Goal: Task Accomplishment & Management: Manage account settings

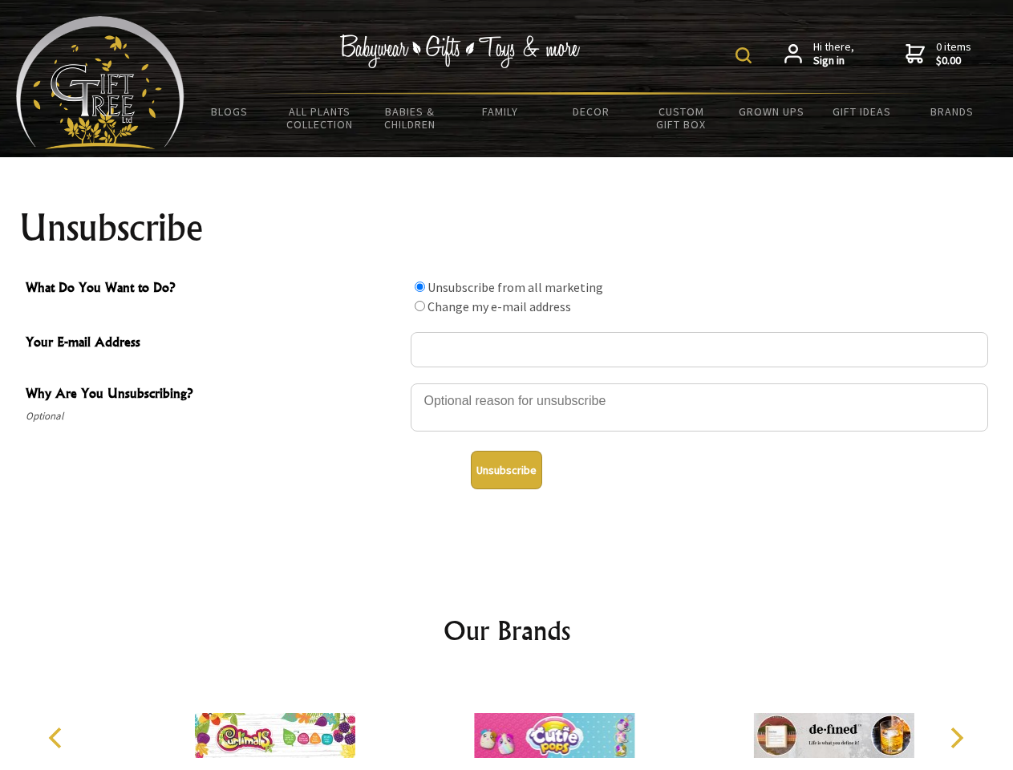
click at [746, 55] on img at bounding box center [744, 55] width 16 height 16
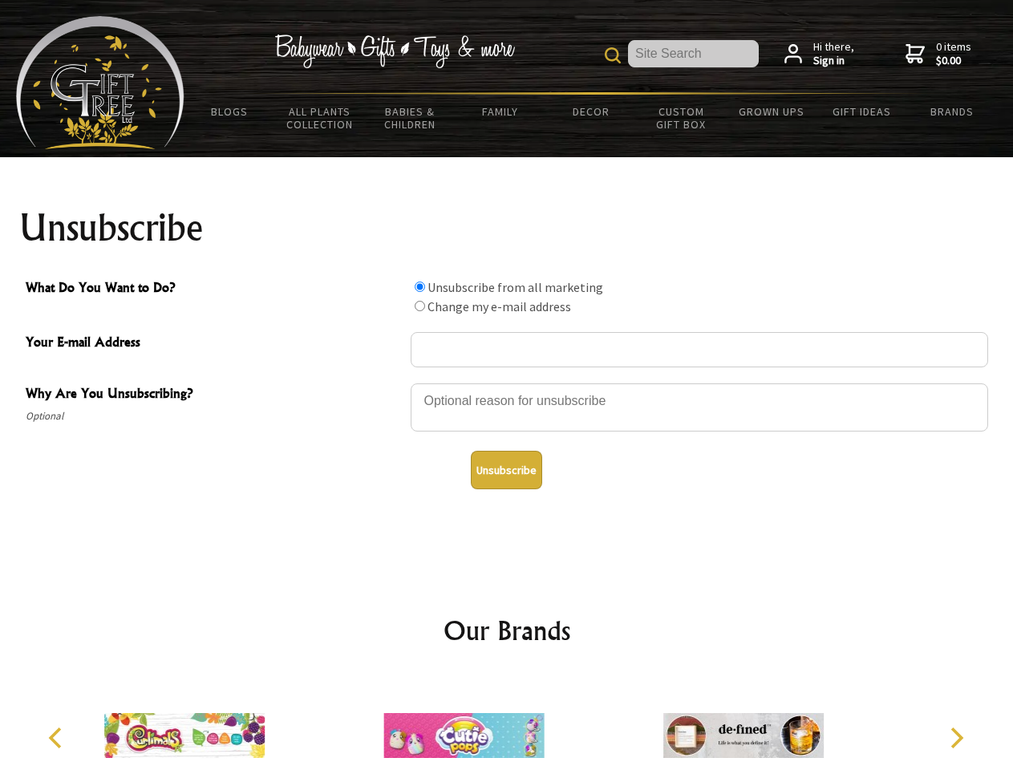
click at [507, 383] on div at bounding box center [700, 410] width 578 height 56
click at [420, 286] on input "What Do You Want to Do?" at bounding box center [420, 287] width 10 height 10
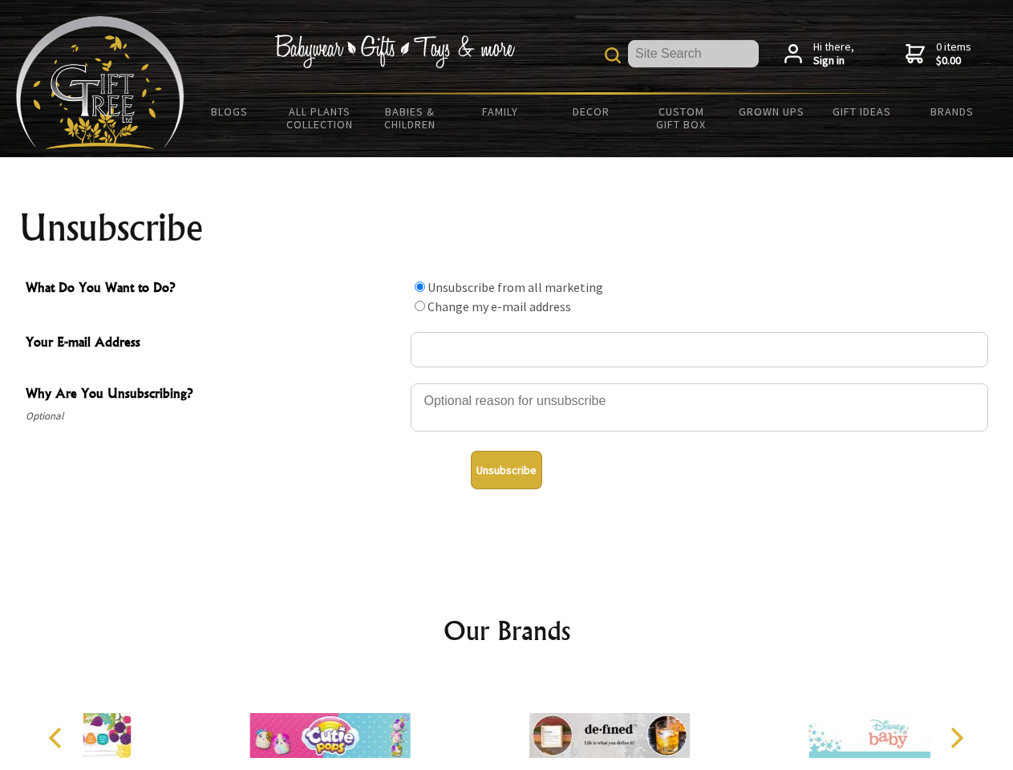
click at [420, 306] on input "What Do You Want to Do?" at bounding box center [420, 306] width 10 height 10
radio input "true"
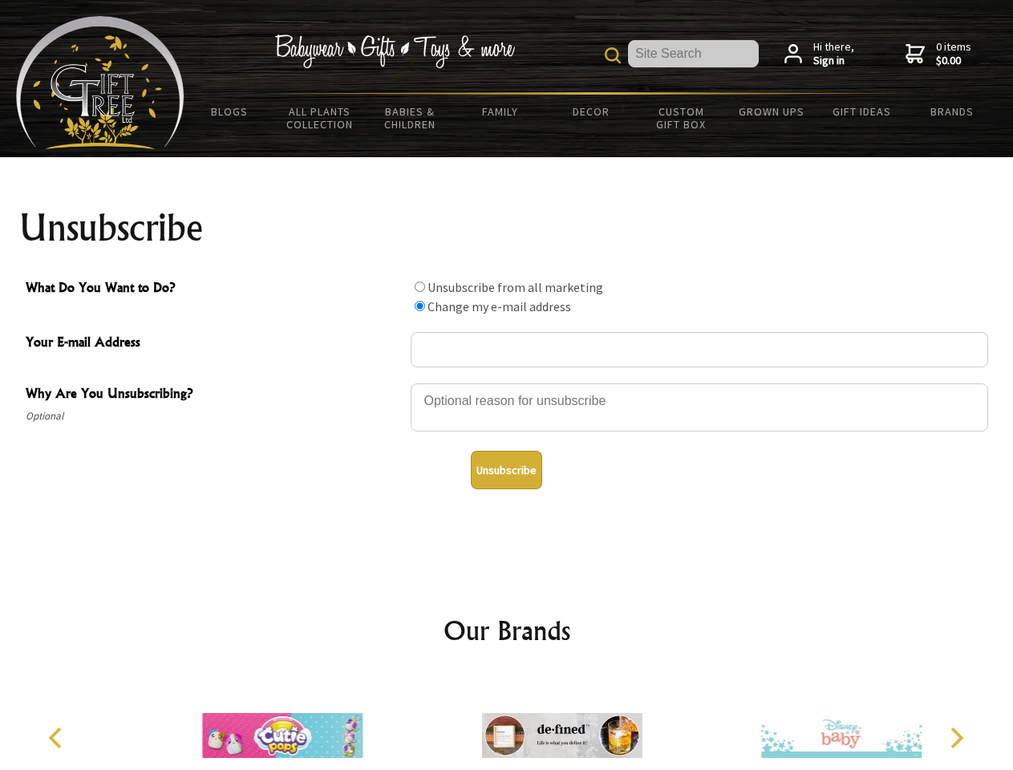
click at [506, 470] on button "Unsubscribe" at bounding box center [506, 470] width 71 height 39
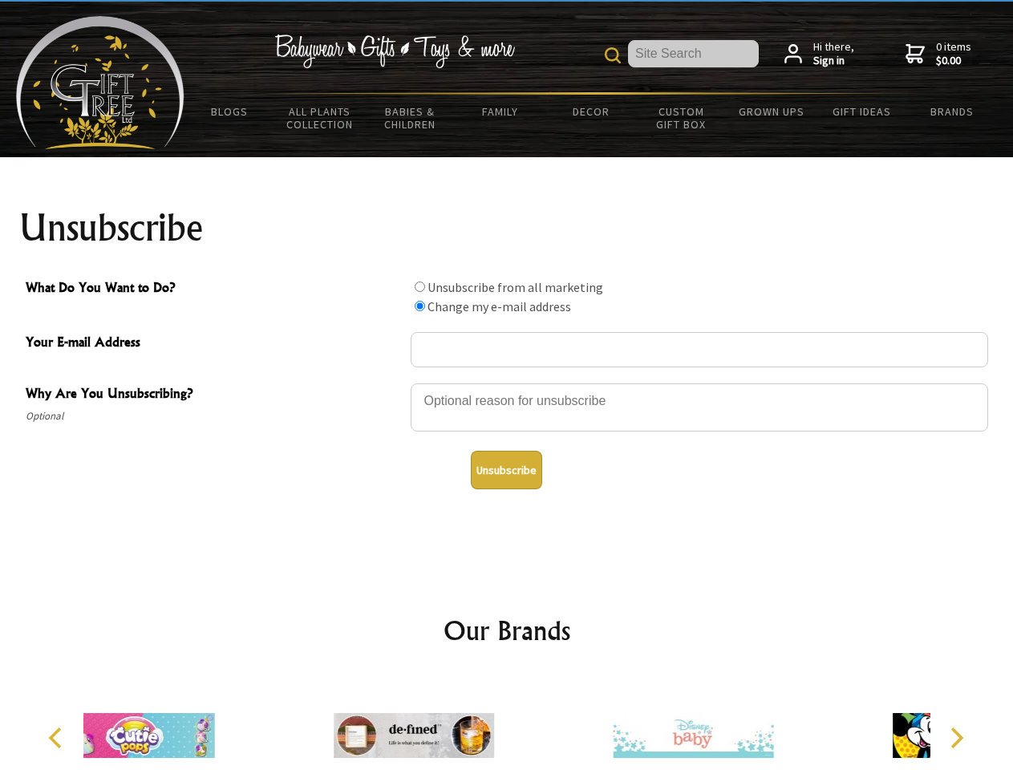
click at [507, 723] on div at bounding box center [413, 738] width 279 height 125
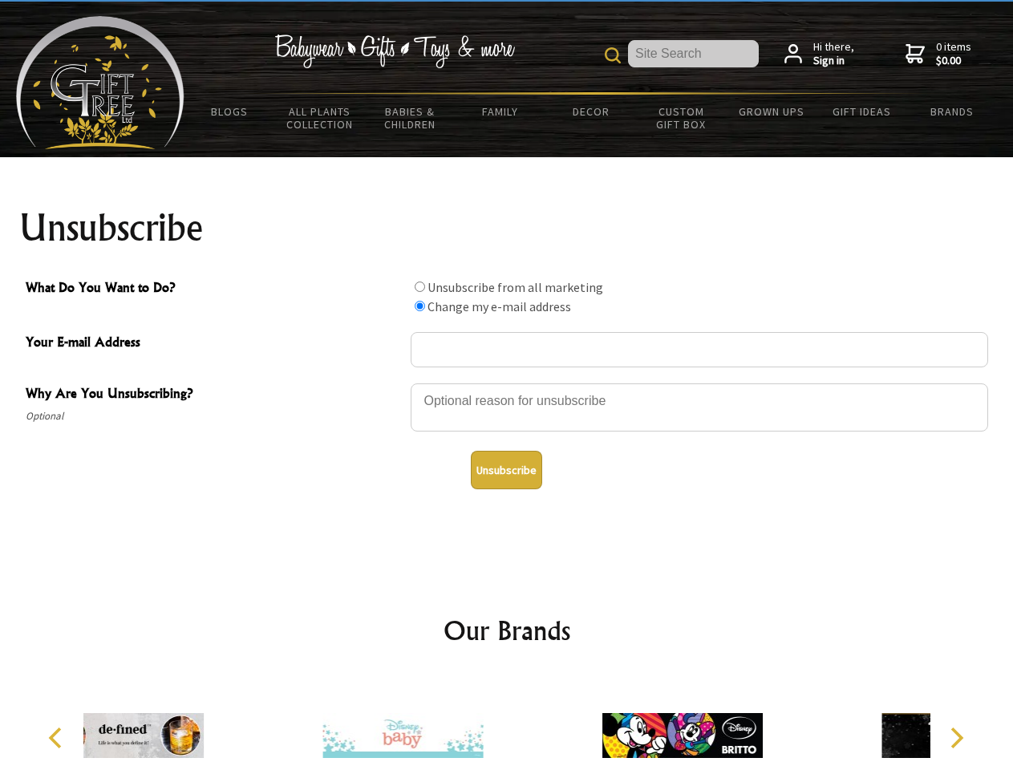
click at [58, 738] on icon "Previous" at bounding box center [57, 738] width 21 height 21
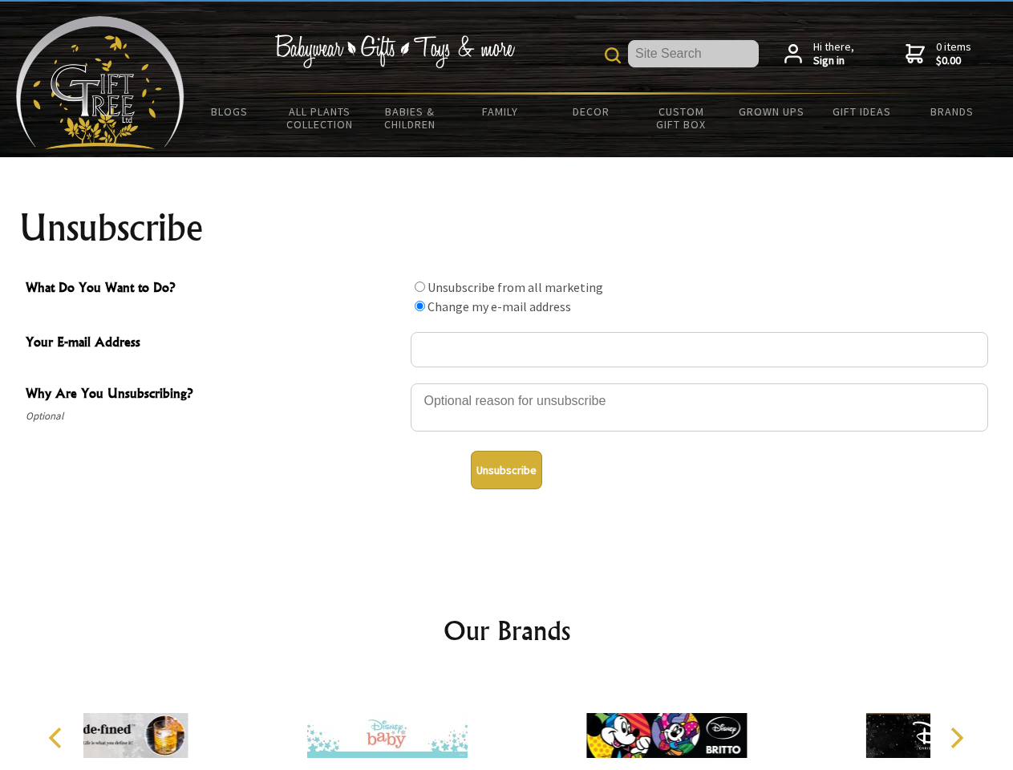
click at [956, 738] on icon "Next" at bounding box center [955, 738] width 21 height 21
